Goal: Information Seeking & Learning: Understand process/instructions

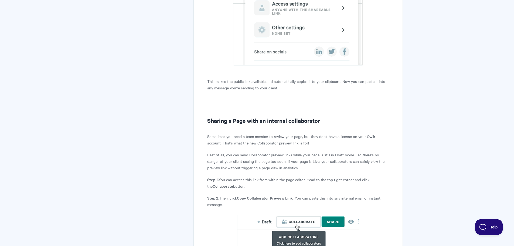
scroll to position [459, 0]
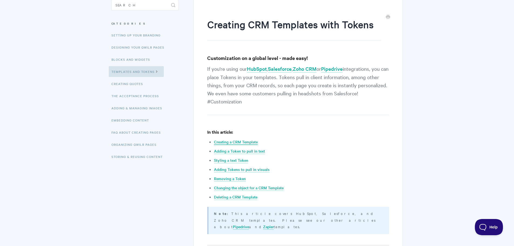
click at [245, 141] on link "Creating a CRM Template" at bounding box center [236, 142] width 44 height 6
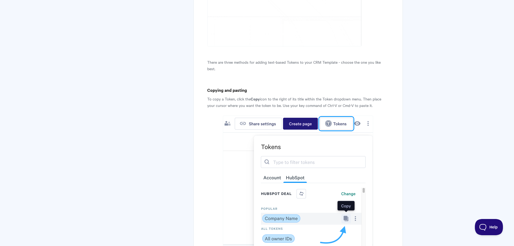
scroll to position [625, 0]
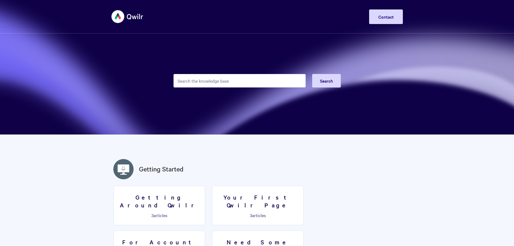
click at [208, 84] on input "Search the knowledge base" at bounding box center [240, 80] width 132 height 13
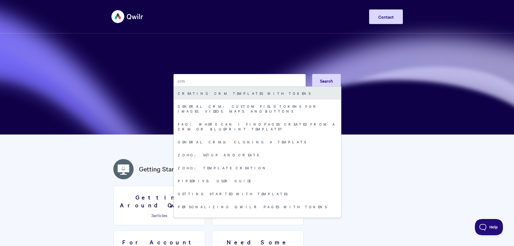
type input "crm"
click at [206, 93] on link "Creating CRM Templates with Tokens" at bounding box center [257, 93] width 167 height 13
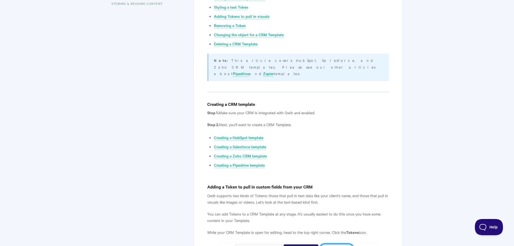
scroll to position [216, 0]
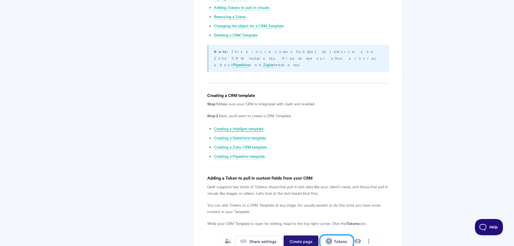
click at [257, 126] on link "Creating a HubSpot template" at bounding box center [238, 129] width 49 height 6
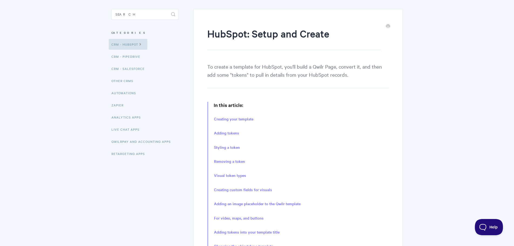
scroll to position [54, 0]
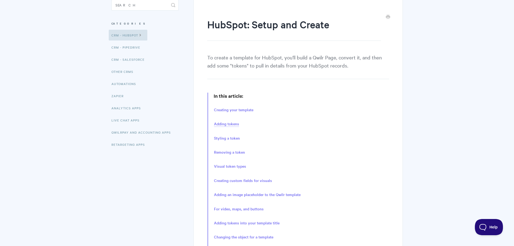
click at [231, 124] on link "Adding tokens" at bounding box center [226, 124] width 25 height 6
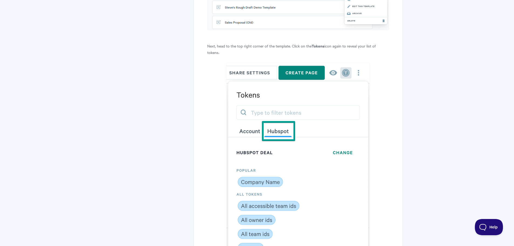
scroll to position [1513, 0]
